Goal: Transaction & Acquisition: Book appointment/travel/reservation

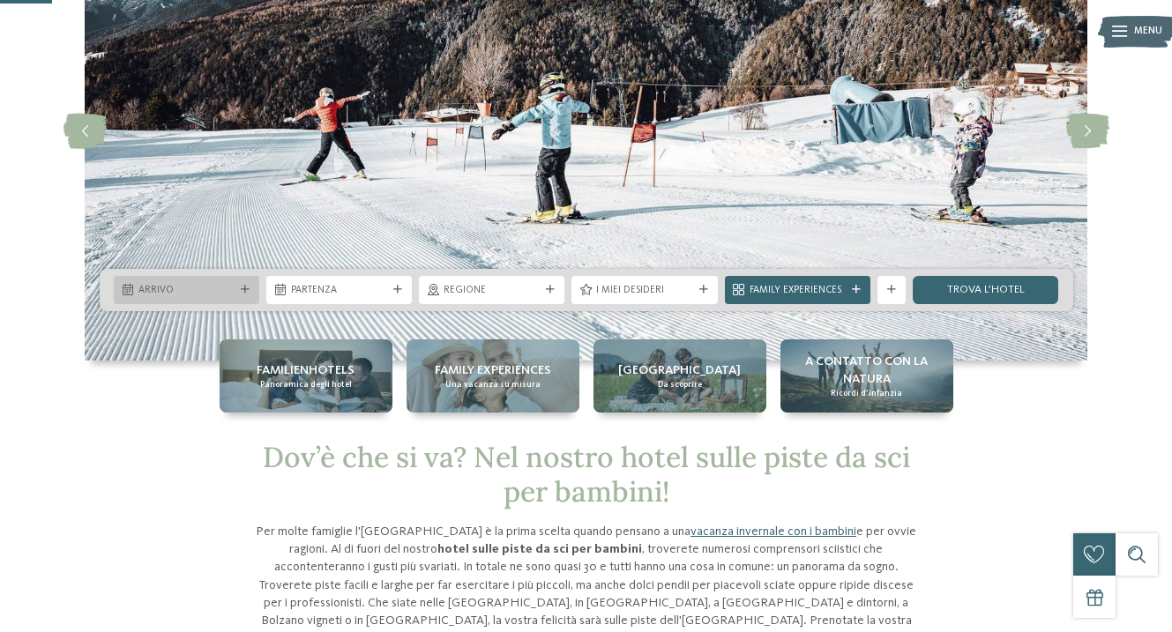
scroll to position [168, 0]
click at [236, 288] on div "Arrivo" at bounding box center [186, 289] width 103 height 15
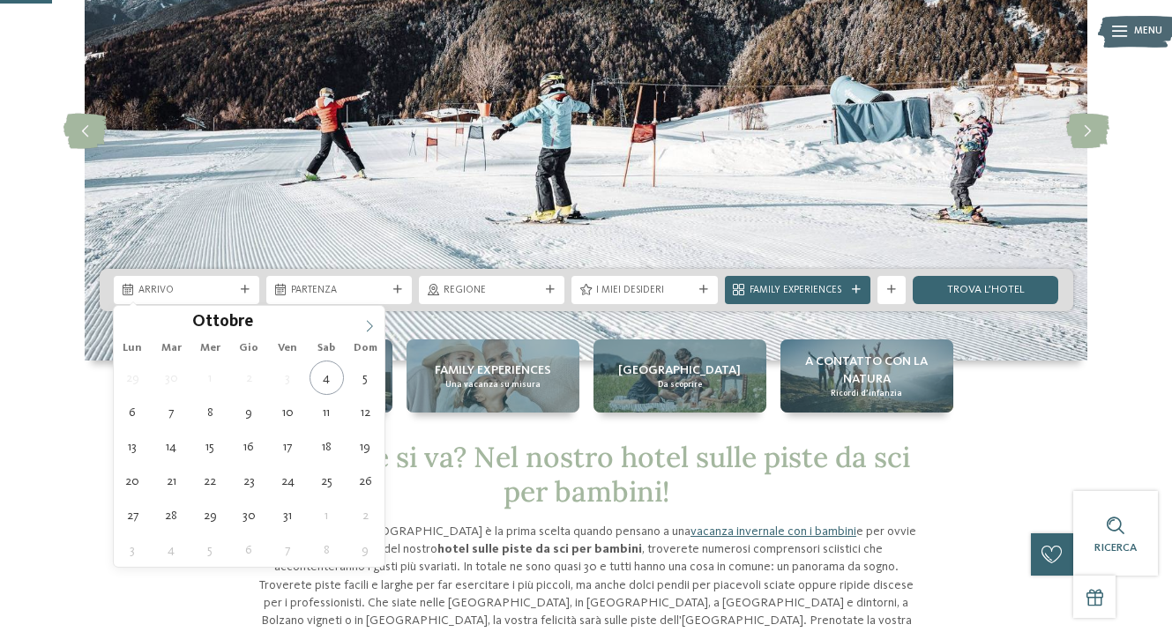
click at [367, 326] on icon at bounding box center [369, 326] width 12 height 12
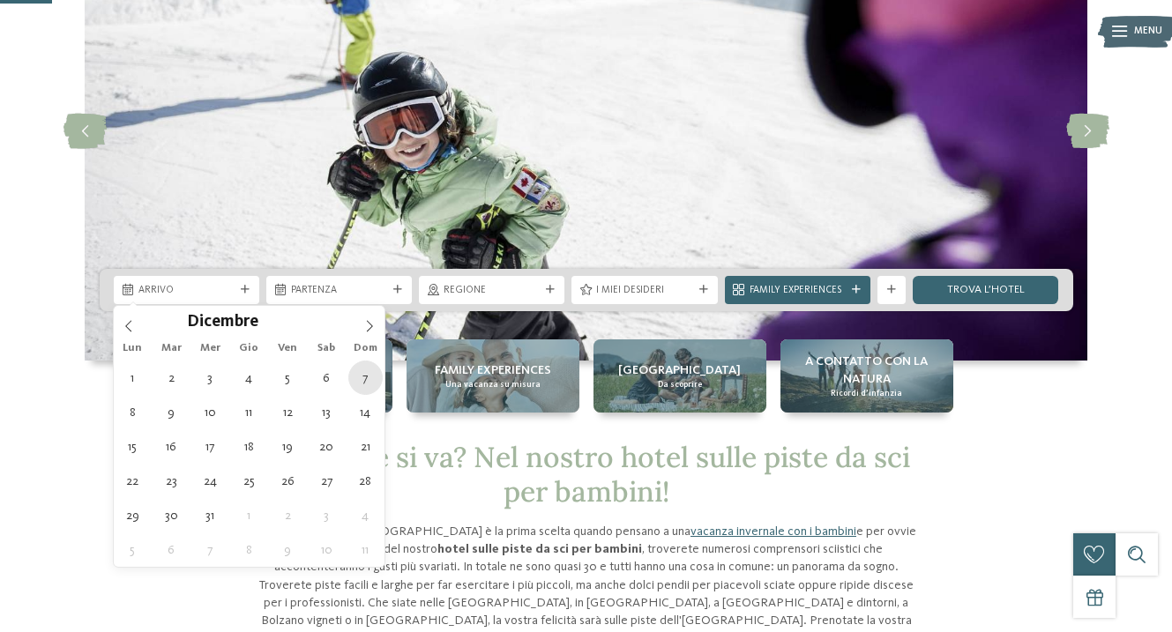
type div "[DATE]"
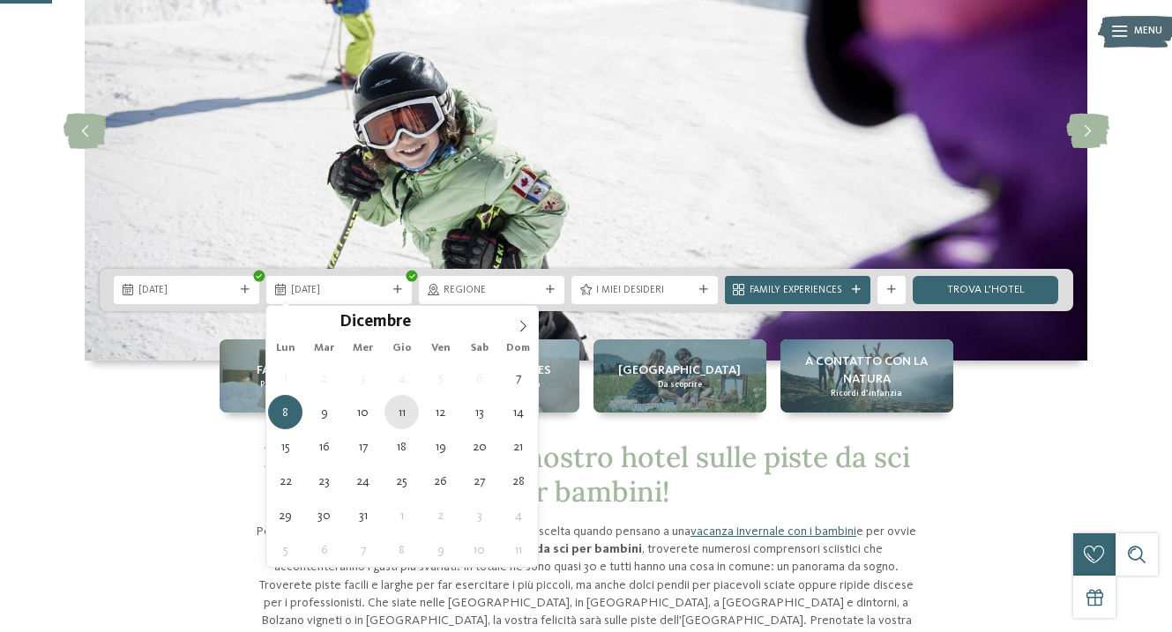
type div "[DATE]"
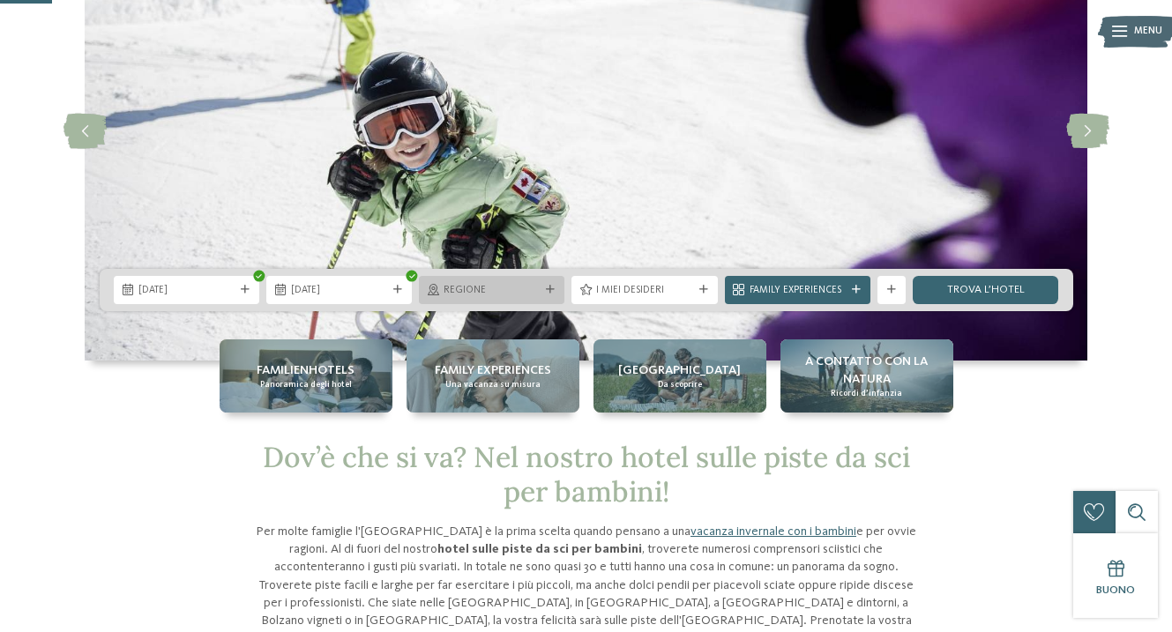
click at [495, 292] on span "Regione" at bounding box center [492, 291] width 96 height 14
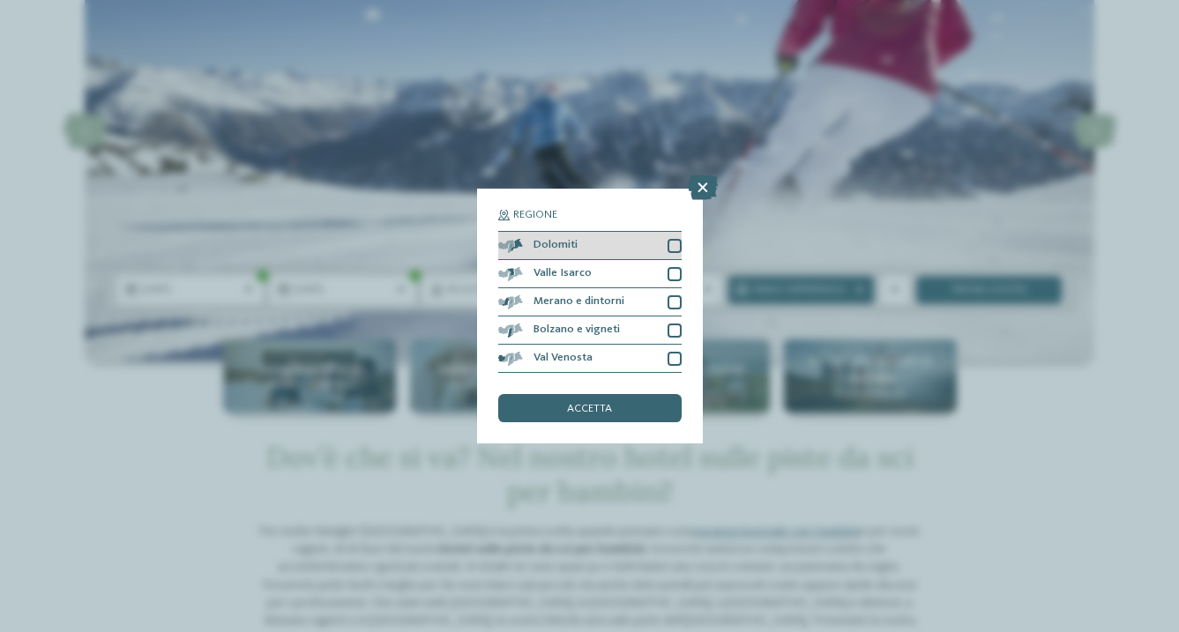
click at [674, 239] on div at bounding box center [675, 246] width 14 height 14
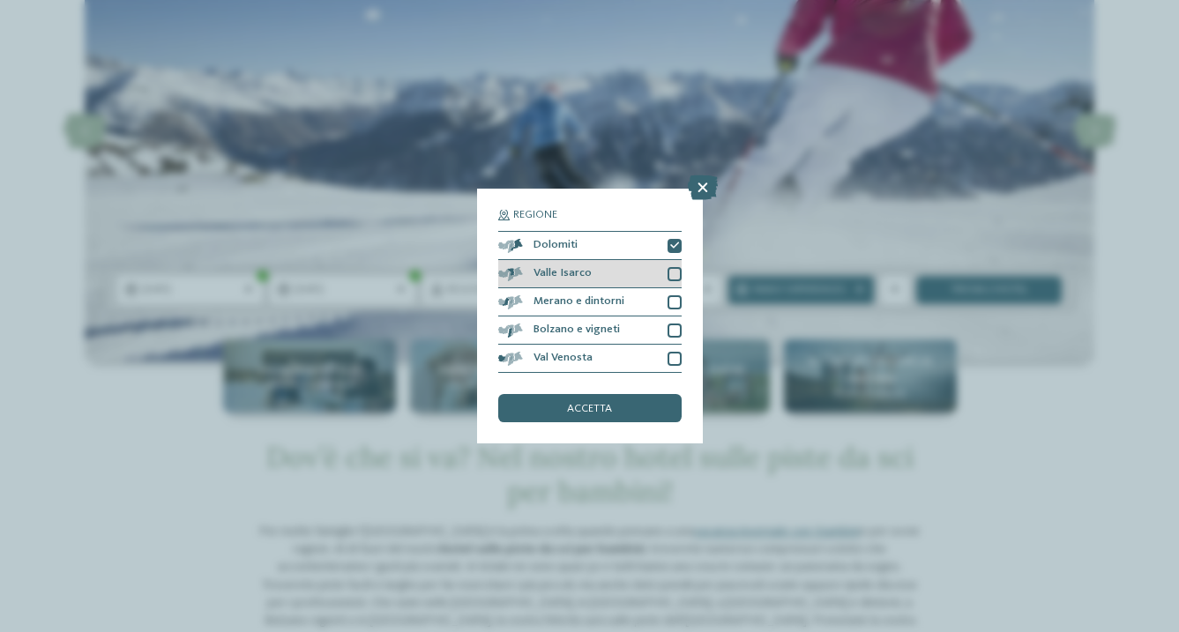
click at [675, 267] on div at bounding box center [675, 274] width 14 height 14
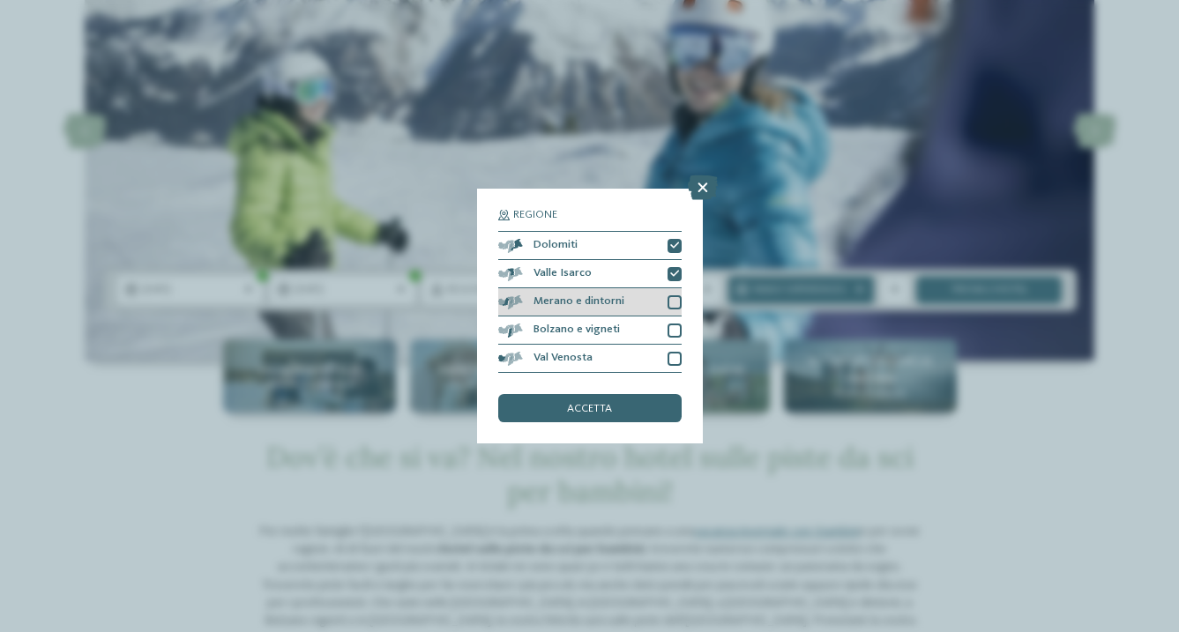
click at [675, 295] on div at bounding box center [675, 302] width 14 height 14
click at [675, 324] on div at bounding box center [675, 331] width 14 height 14
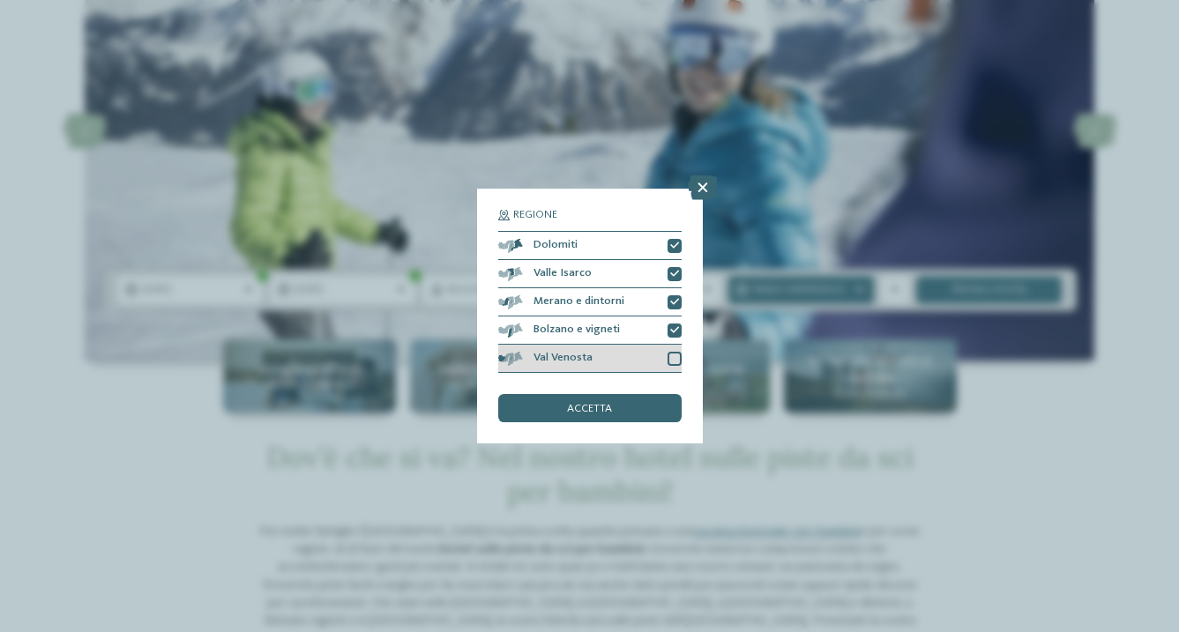
click at [675, 352] on div at bounding box center [675, 359] width 14 height 14
click at [595, 404] on span "accetta" at bounding box center [589, 409] width 45 height 11
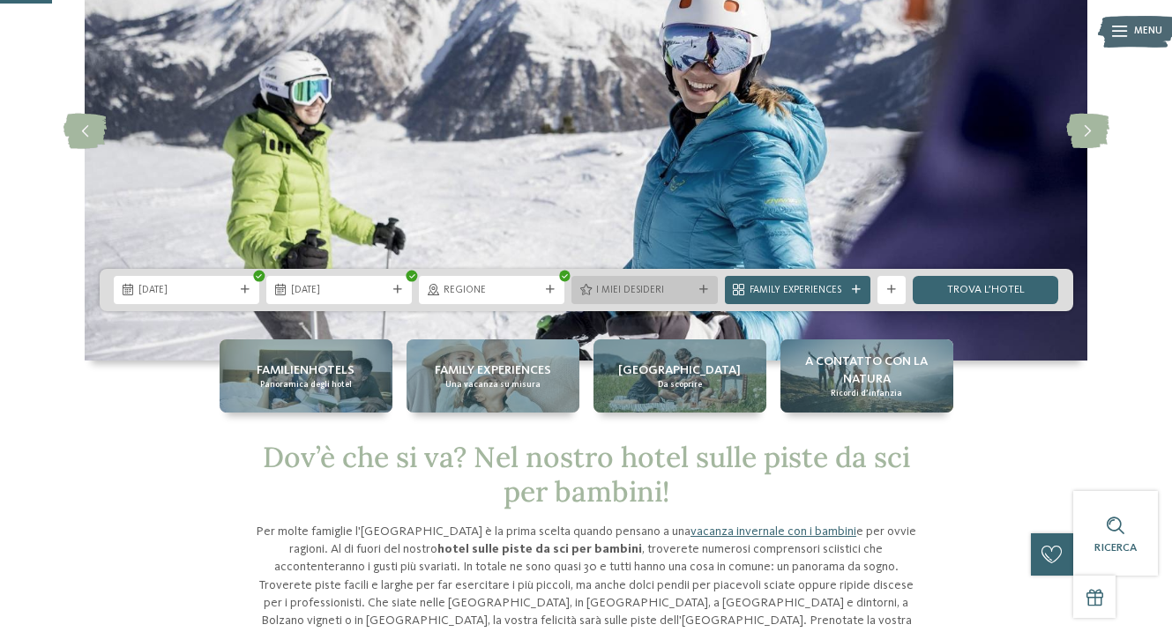
click at [688, 287] on span "I miei desideri" at bounding box center [644, 291] width 96 height 14
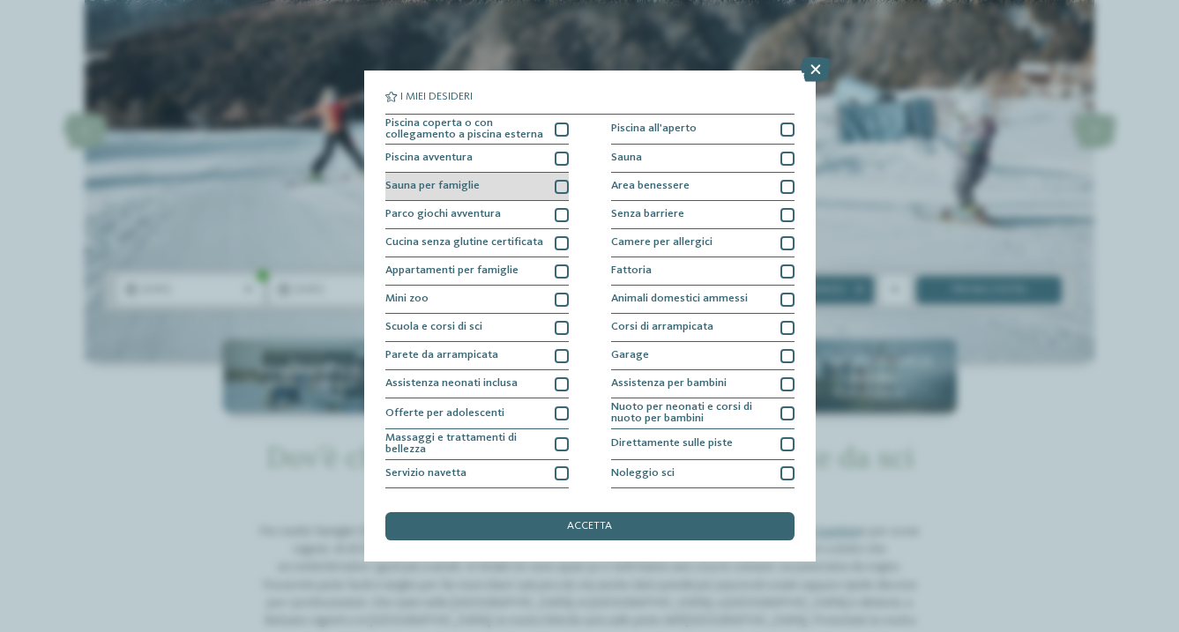
click at [563, 189] on div at bounding box center [562, 187] width 14 height 14
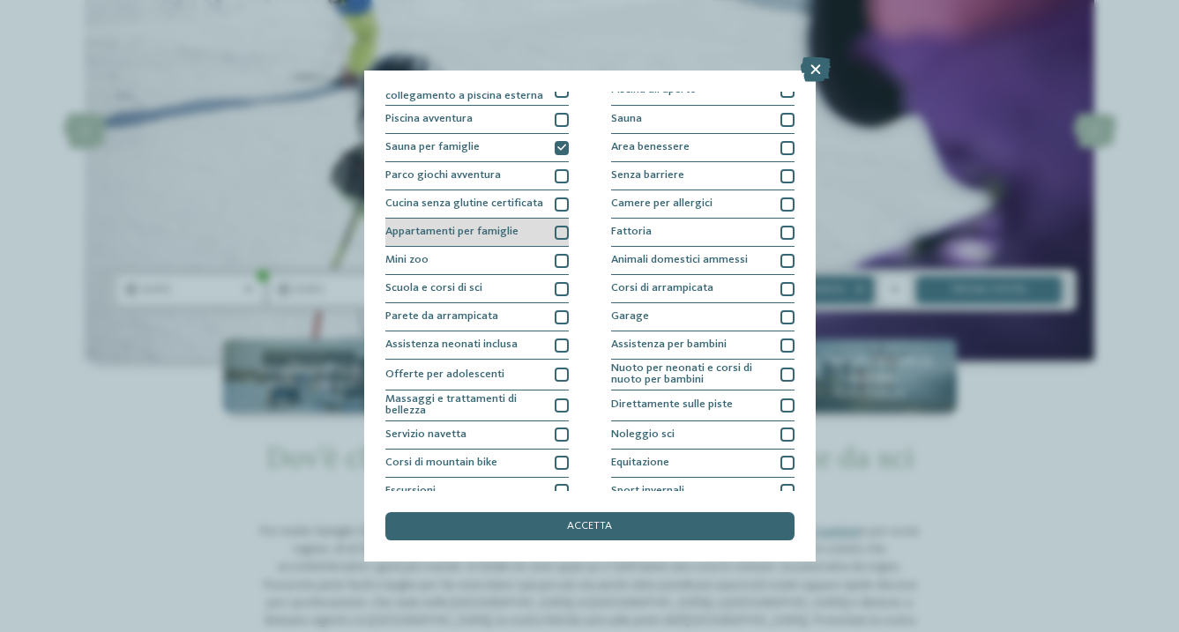
scroll to position [59, 0]
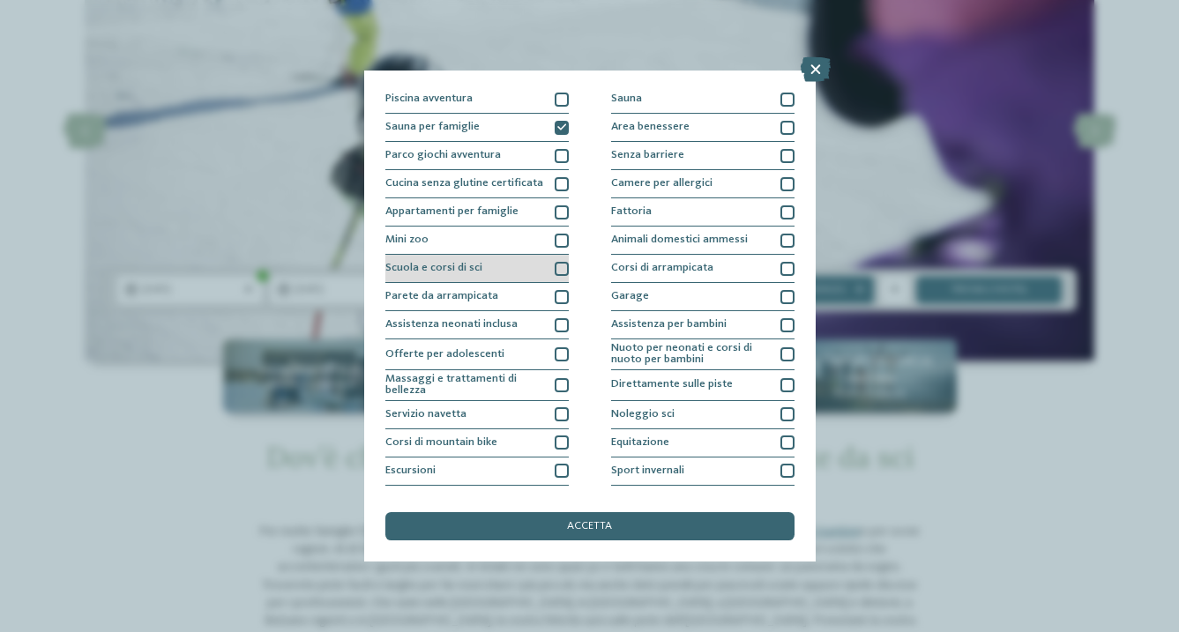
click at [560, 270] on div at bounding box center [562, 269] width 14 height 14
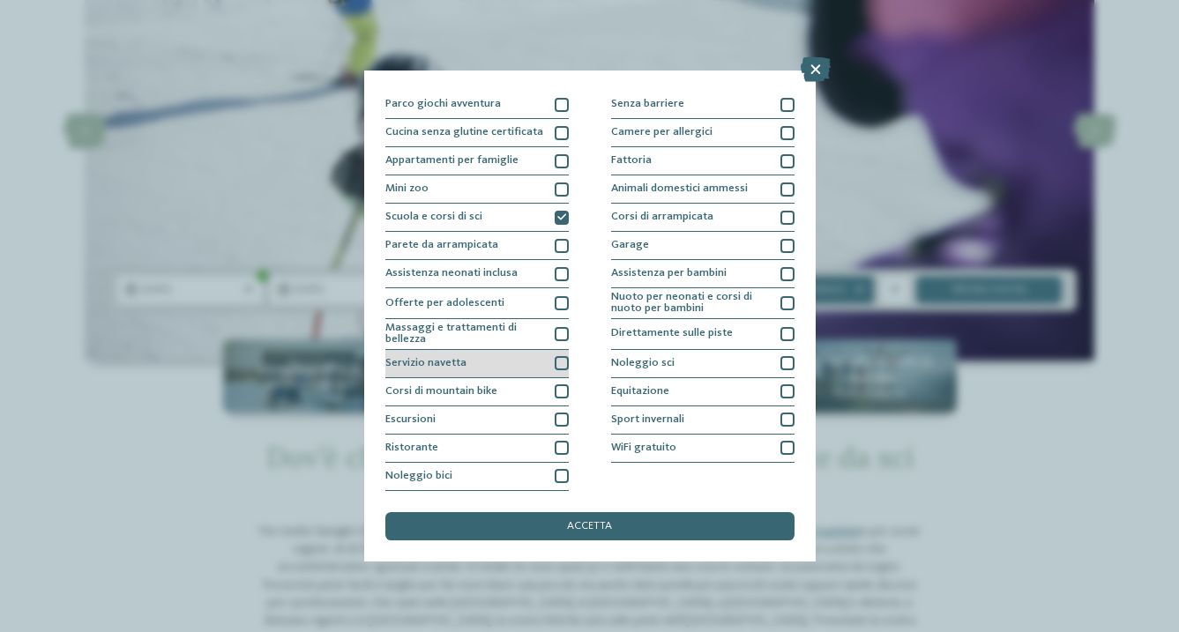
scroll to position [246, 0]
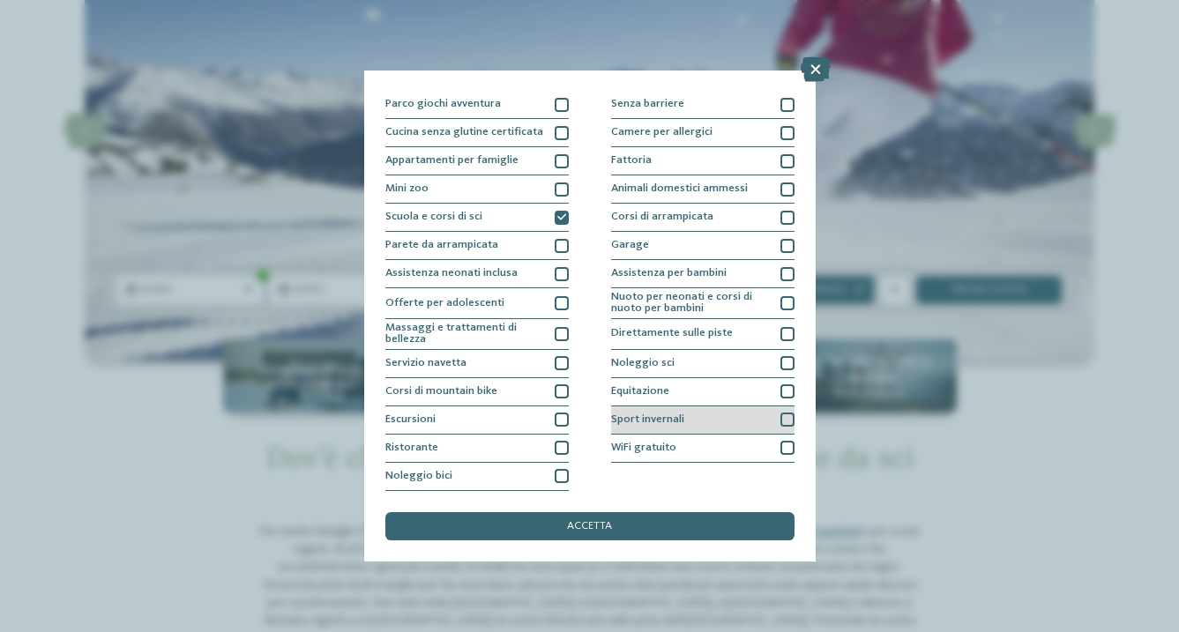
click at [782, 413] on div at bounding box center [787, 420] width 14 height 14
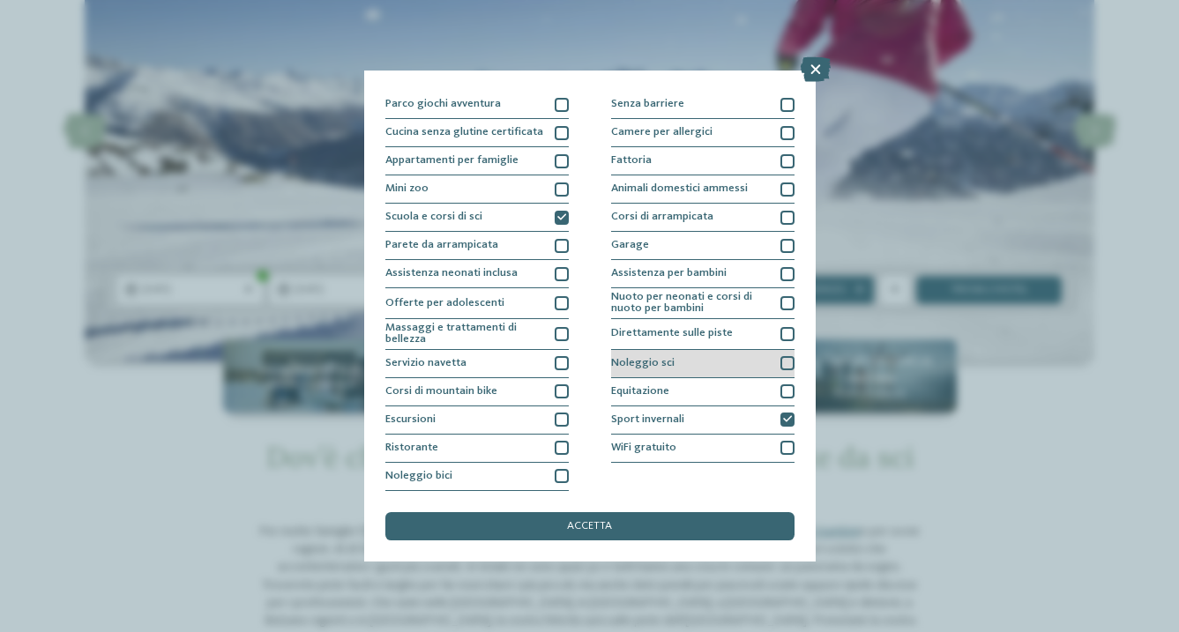
click at [785, 356] on div at bounding box center [787, 363] width 14 height 14
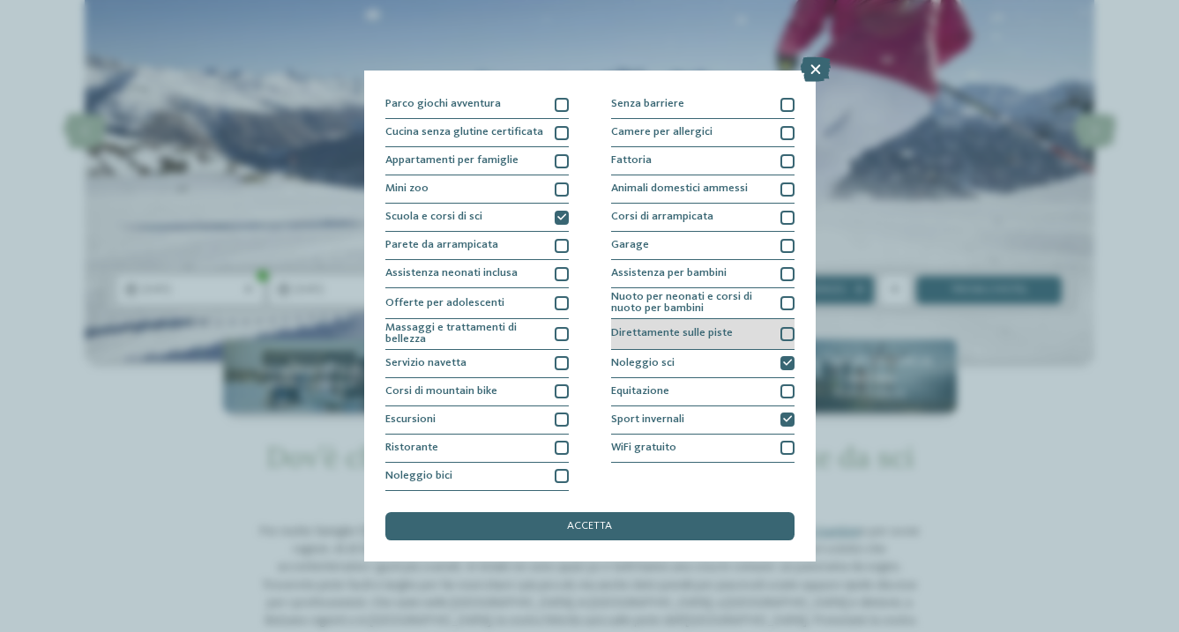
click at [783, 327] on div at bounding box center [787, 334] width 14 height 14
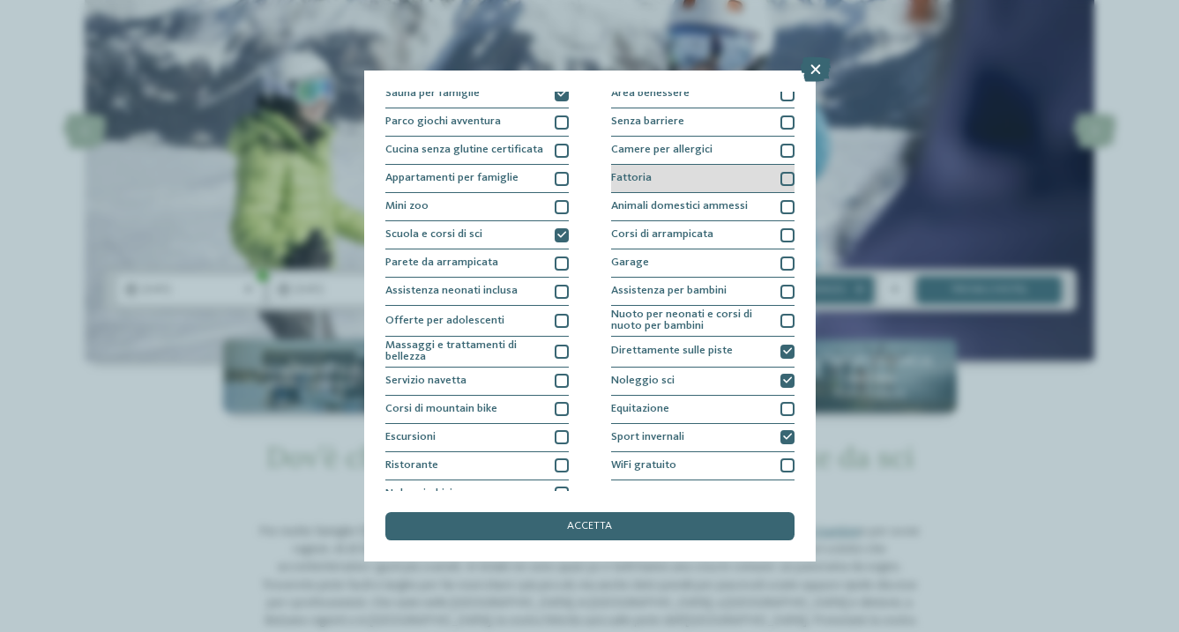
scroll to position [91, 0]
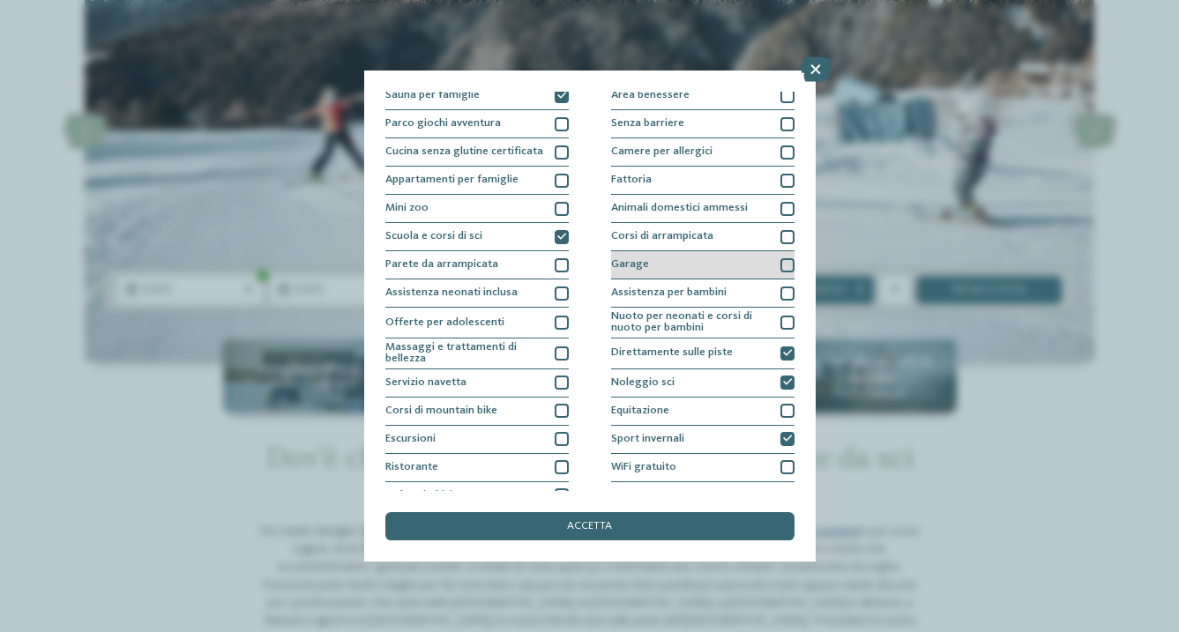
click at [780, 264] on div at bounding box center [787, 265] width 14 height 14
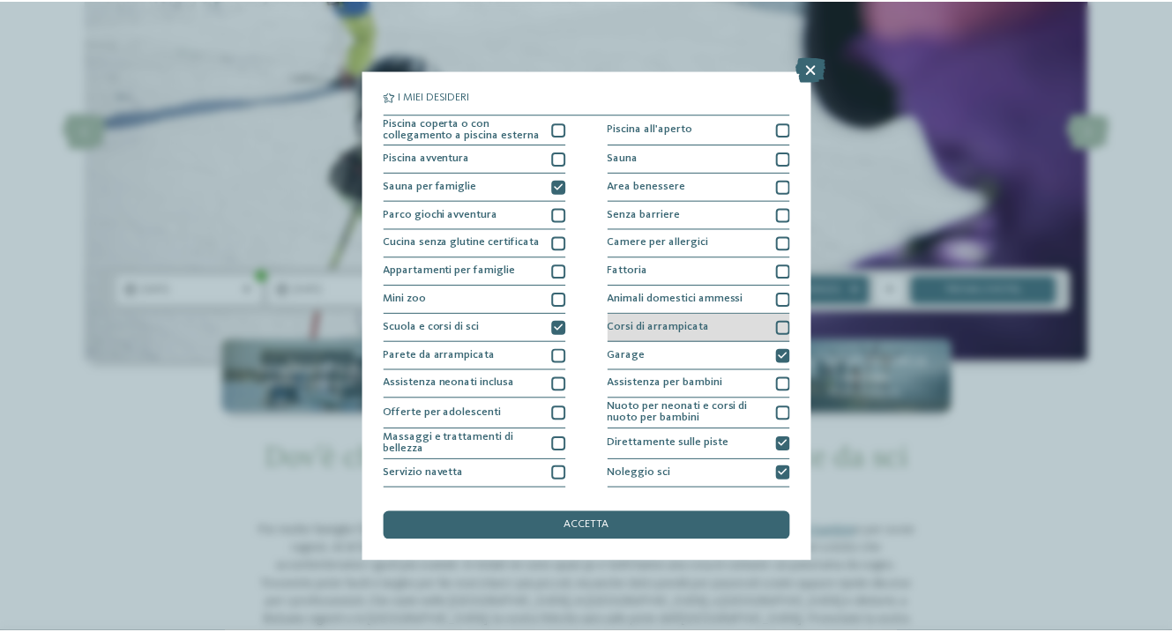
scroll to position [0, 0]
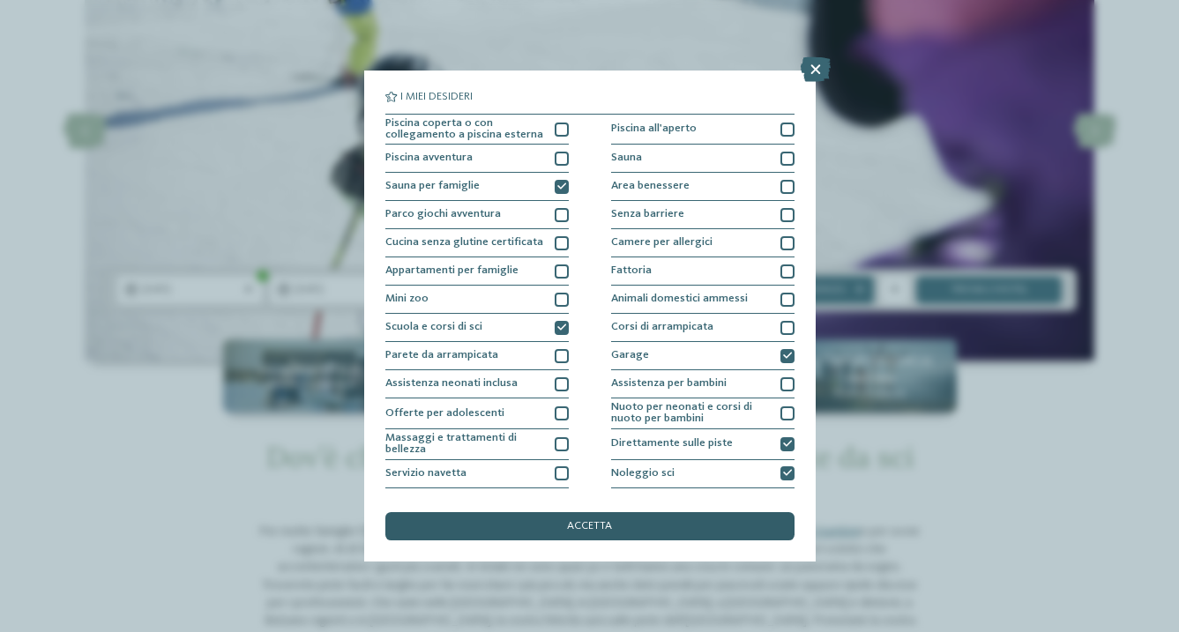
click at [595, 521] on span "accetta" at bounding box center [589, 526] width 45 height 11
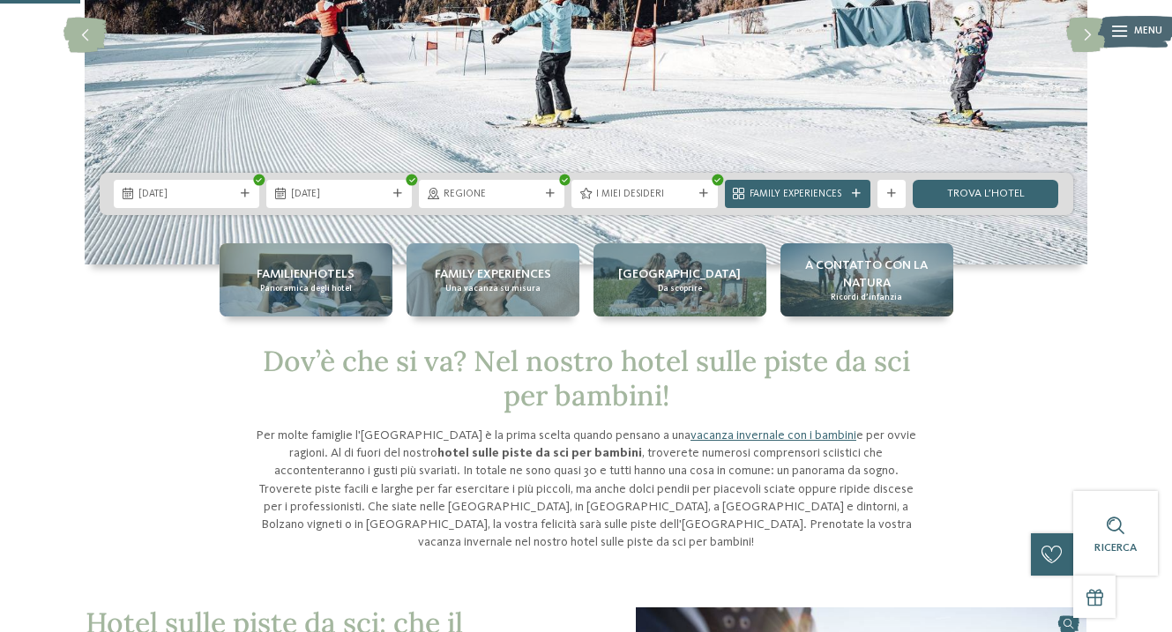
scroll to position [258, 0]
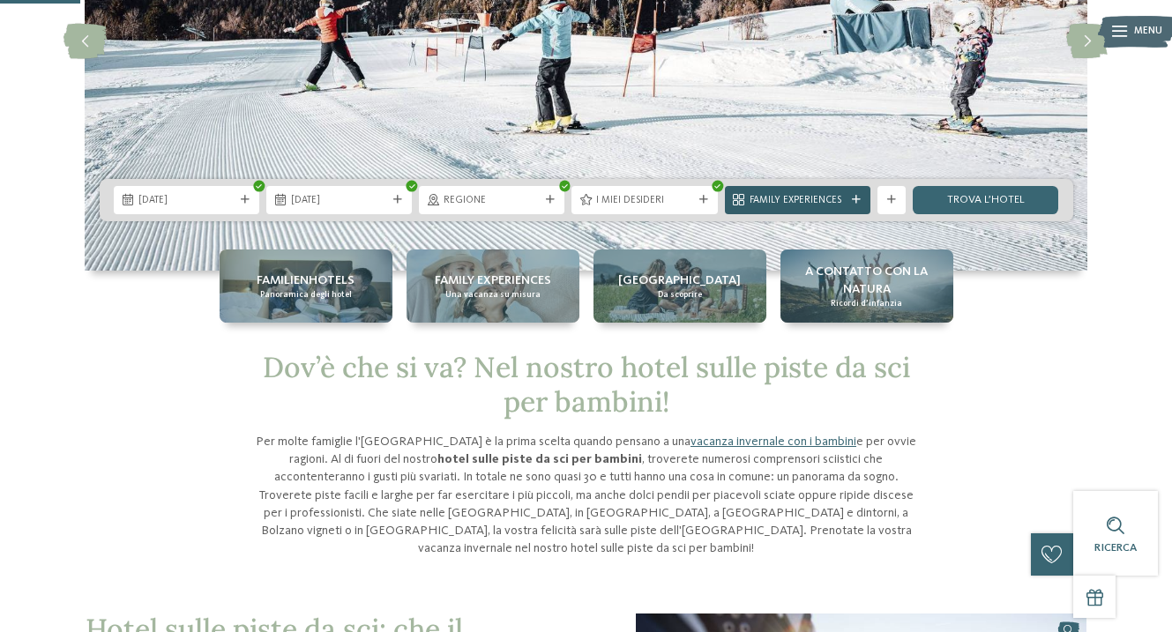
click at [841, 203] on span "Family Experiences" at bounding box center [798, 201] width 96 height 14
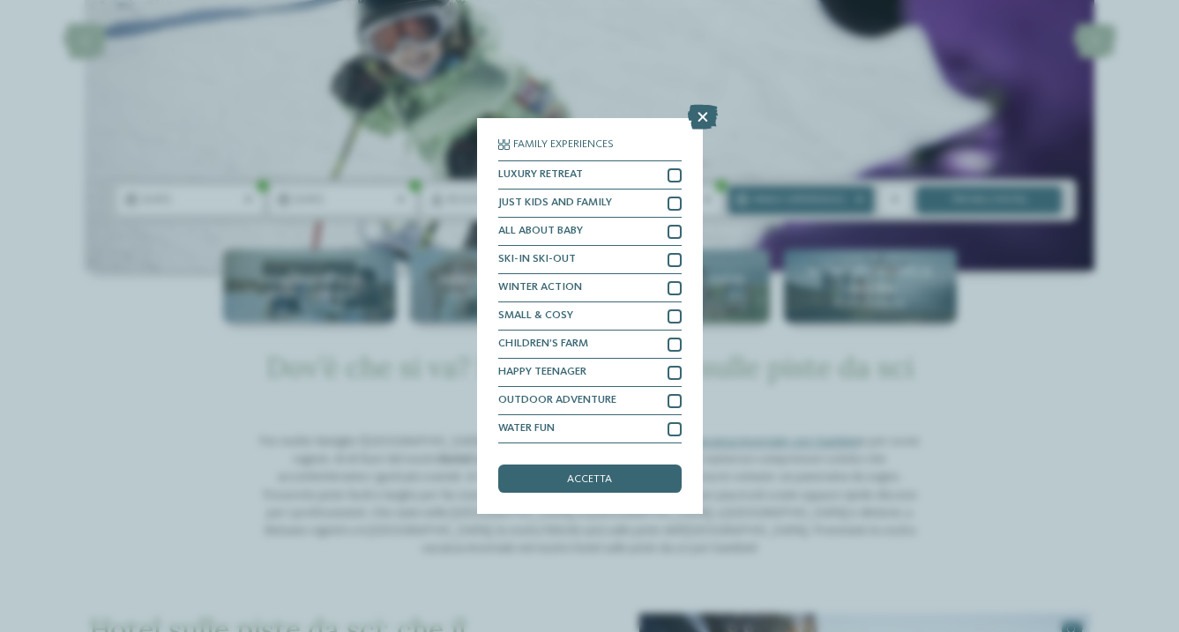
click at [982, 205] on div "Family Experiences LUXURY RETREAT JUST KIDS AND FAMILY" at bounding box center [589, 316] width 1179 height 632
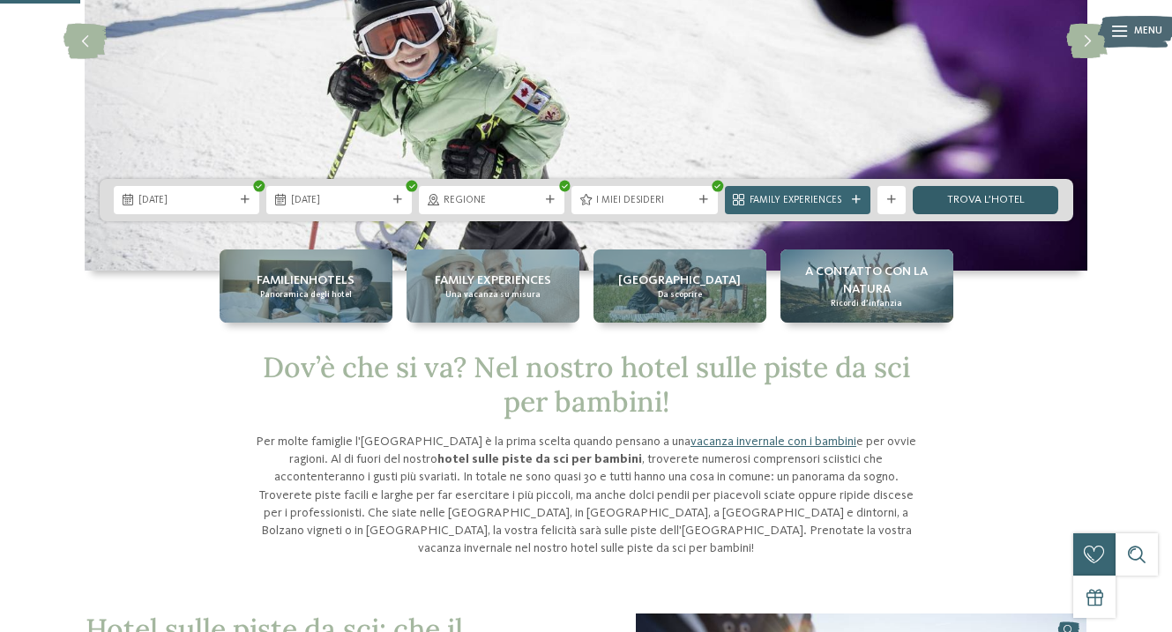
click at [936, 196] on link "trova l’hotel" at bounding box center [985, 200] width 145 height 28
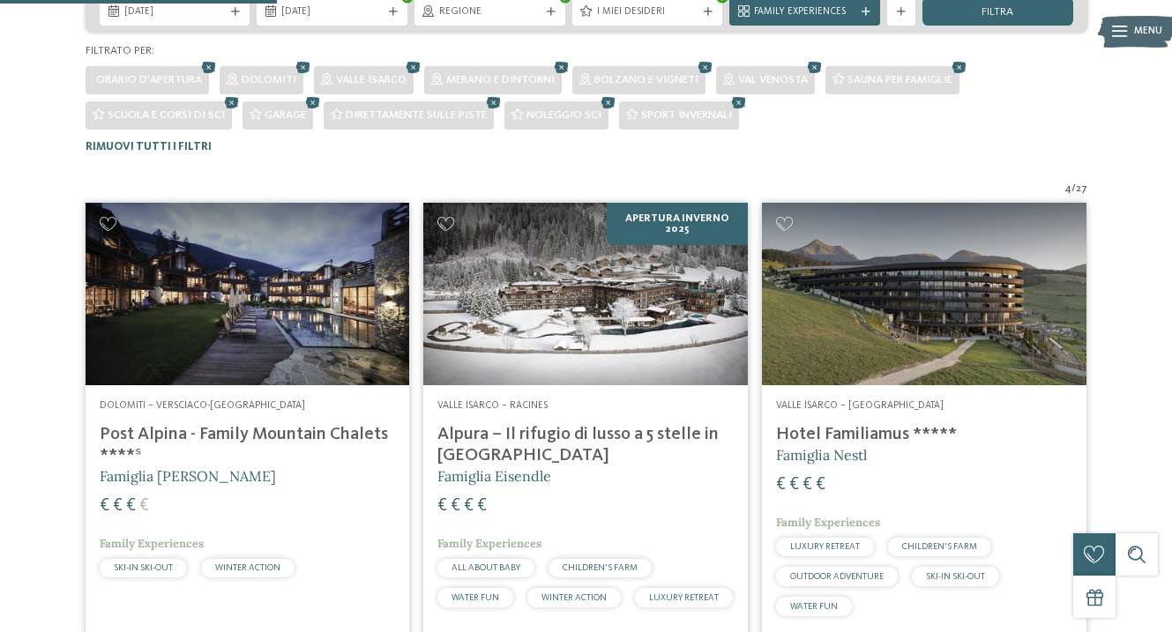
scroll to position [384, 0]
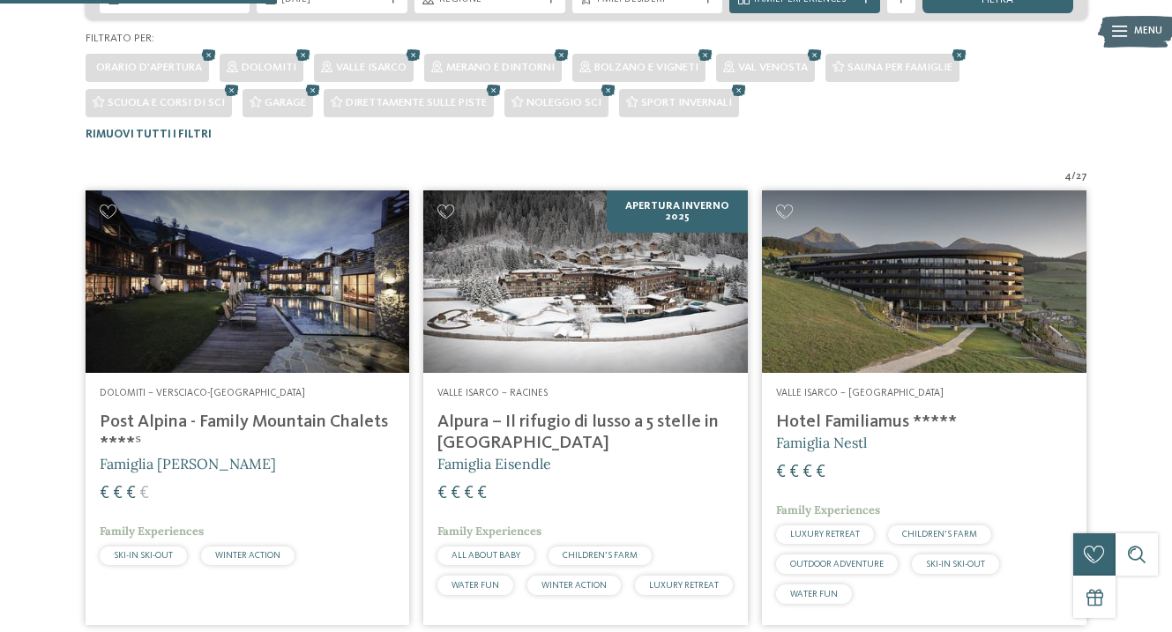
click at [257, 414] on h4 "Post Alpina - Family Mountain Chalets ****ˢ" at bounding box center [248, 433] width 296 height 42
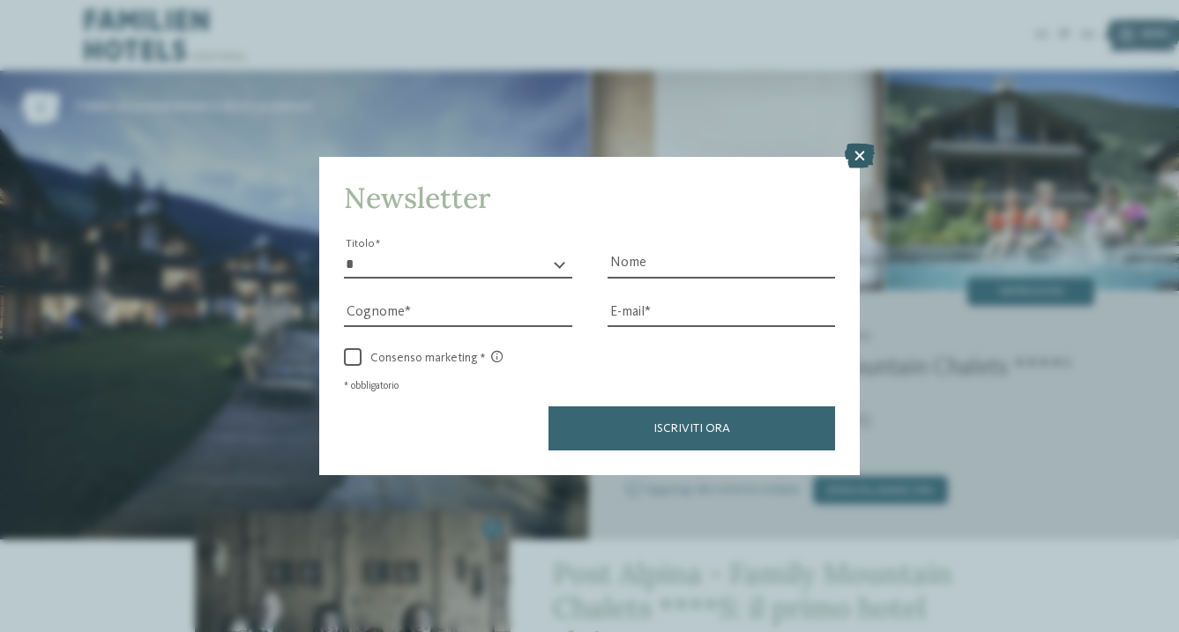
click at [861, 144] on icon at bounding box center [860, 156] width 30 height 25
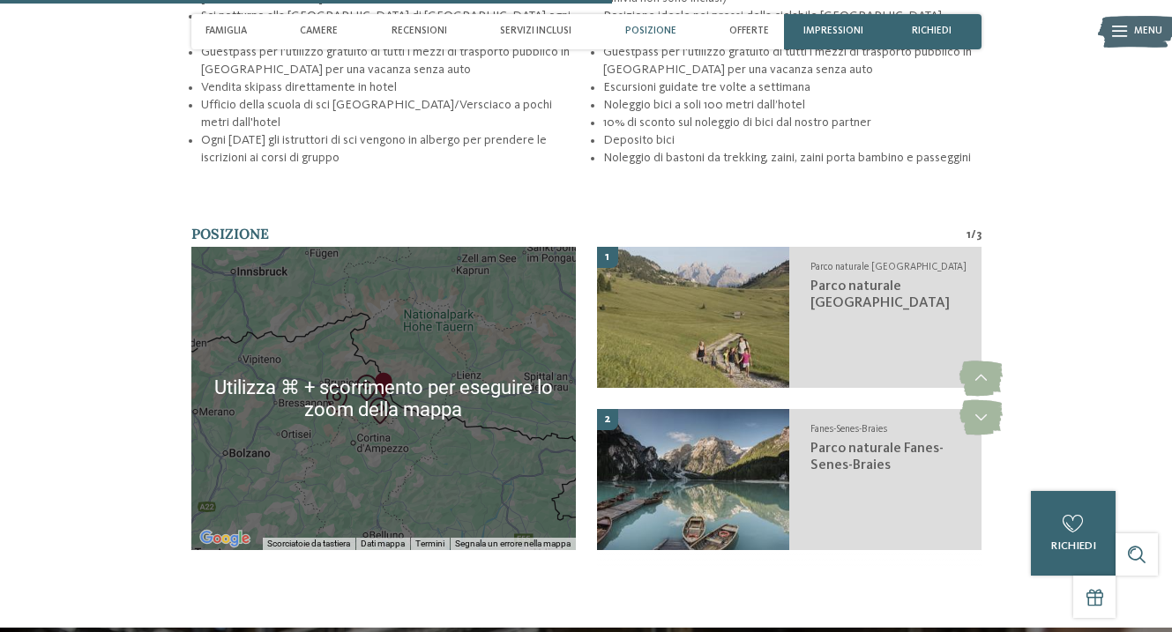
scroll to position [2622, 0]
